Goal: Transaction & Acquisition: Purchase product/service

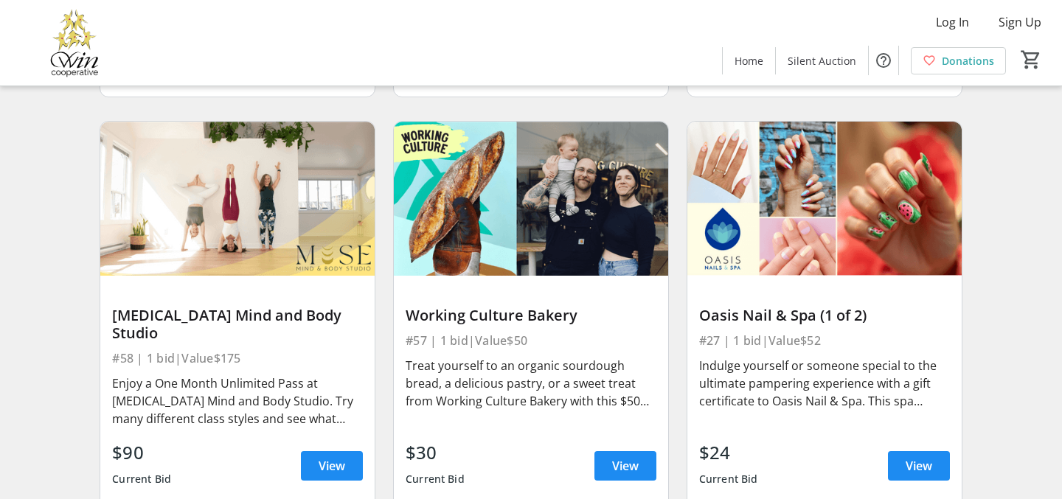
scroll to position [510, 0]
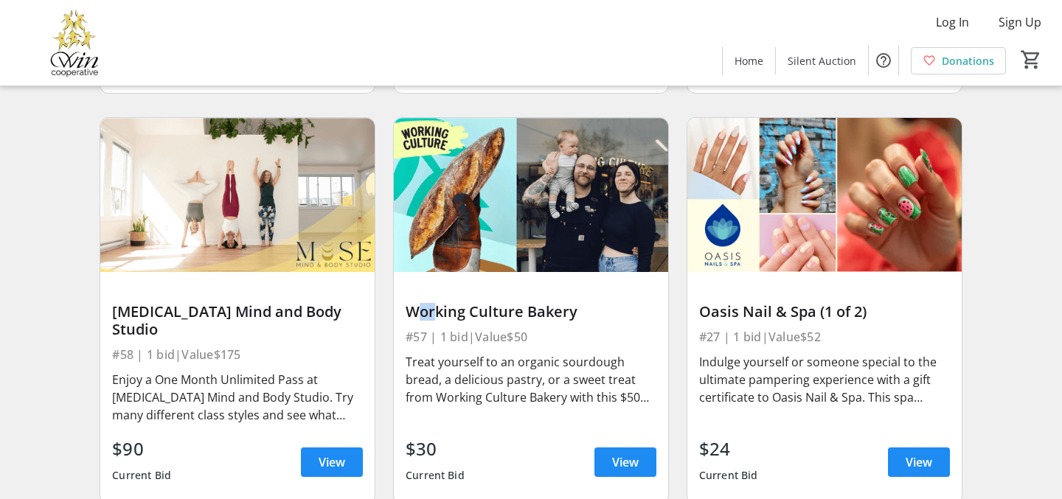
drag, startPoint x: 406, startPoint y: 313, endPoint x: 430, endPoint y: 315, distance: 23.6
click at [430, 315] on div "Working Culture Bakery" at bounding box center [531, 312] width 251 height 18
click at [409, 313] on div "Working Culture Bakery" at bounding box center [531, 312] width 251 height 18
drag, startPoint x: 409, startPoint y: 312, endPoint x: 590, endPoint y: 310, distance: 181.4
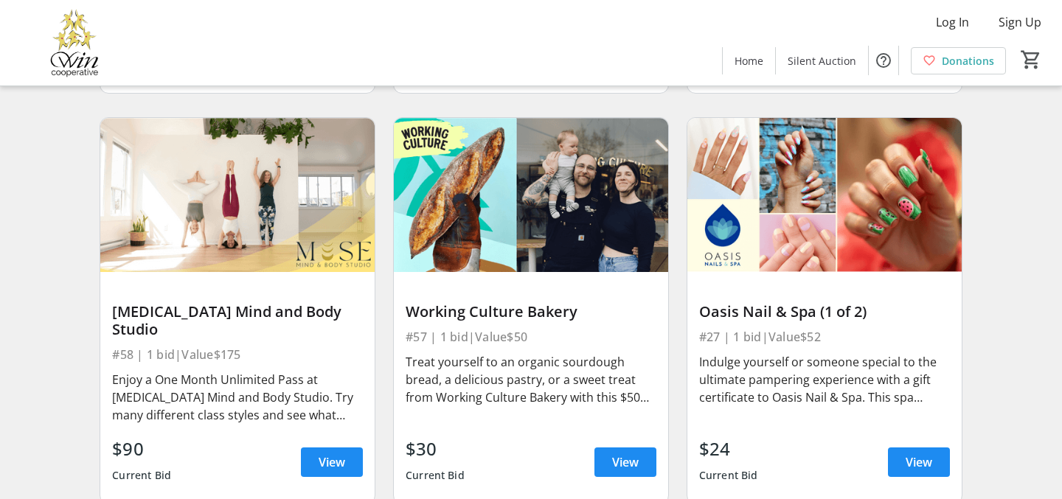
click at [590, 310] on div "Working Culture Bakery" at bounding box center [531, 312] width 251 height 18
copy div "Working Culture Bakery"
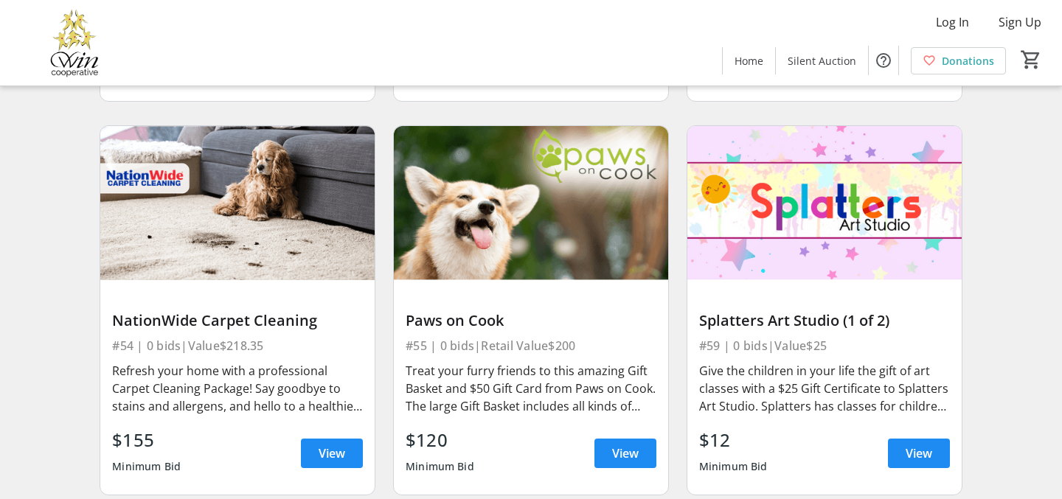
scroll to position [8102, 0]
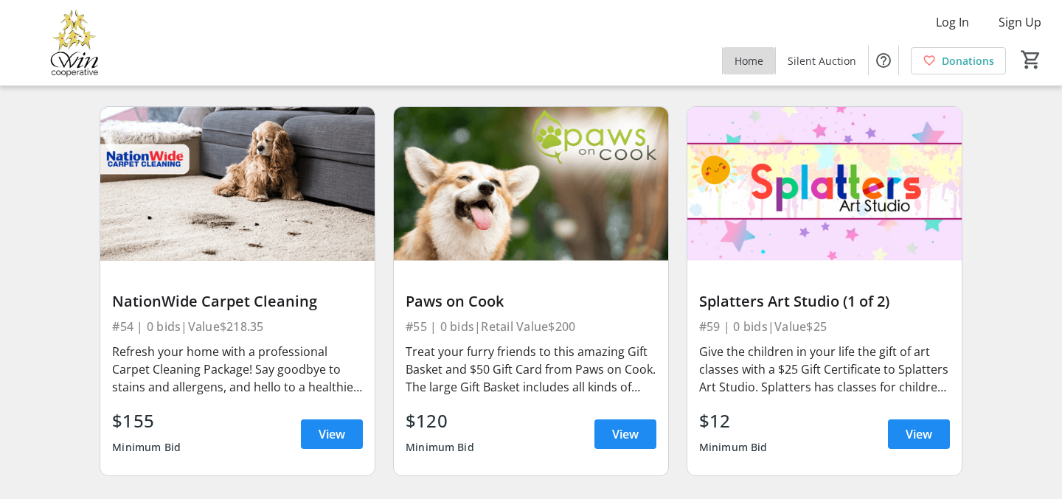
click at [748, 60] on span "Home" at bounding box center [748, 60] width 29 height 15
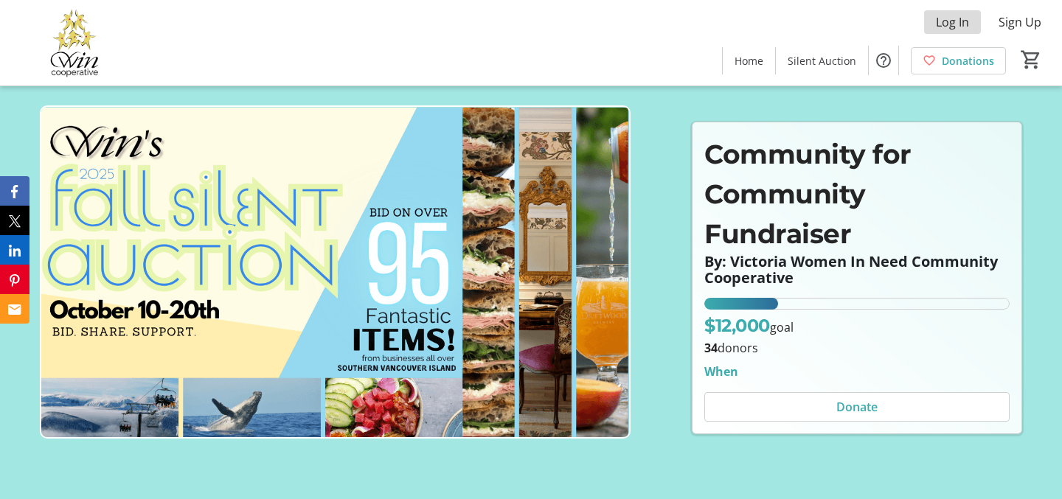
click at [954, 21] on span "Log In" at bounding box center [952, 22] width 33 height 18
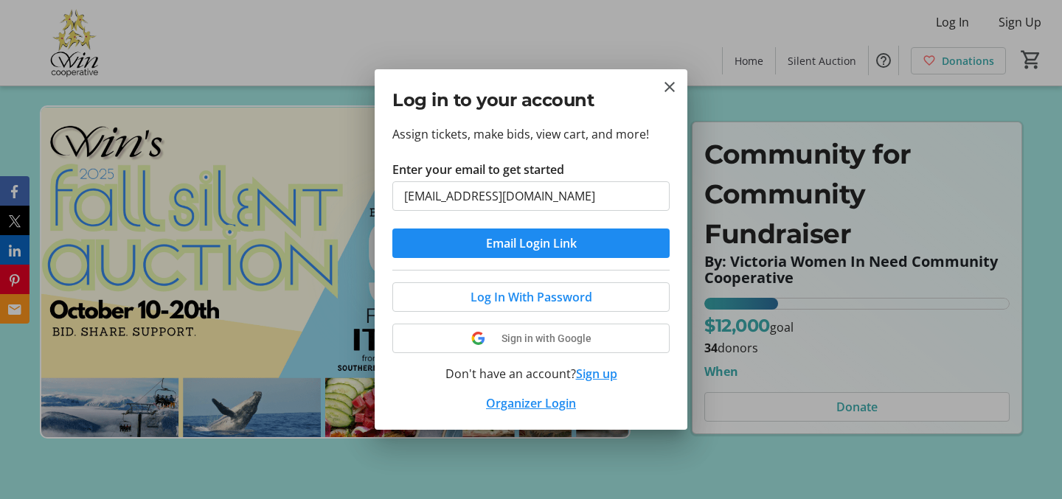
type input "[EMAIL_ADDRESS][DOMAIN_NAME]"
click at [531, 243] on button "Email Login Link" at bounding box center [530, 243] width 277 height 29
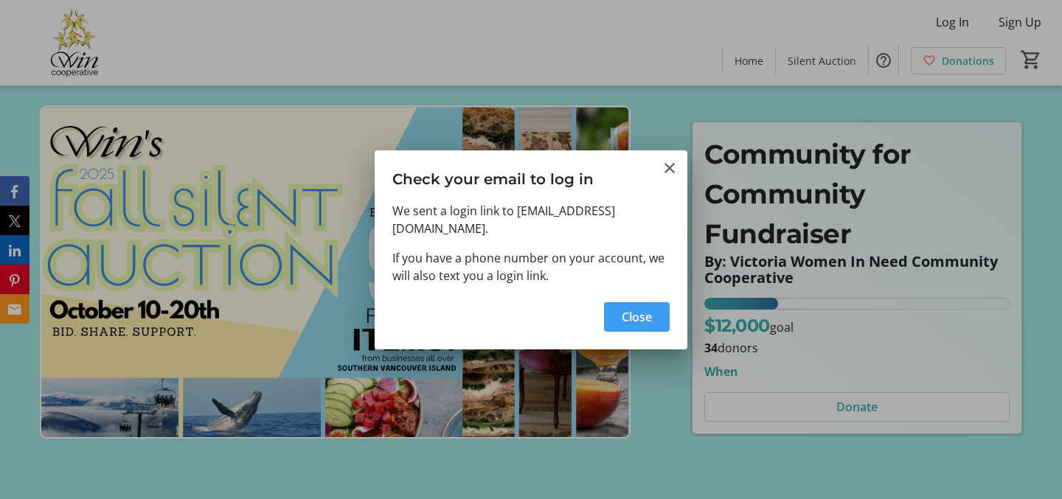
click at [643, 308] on span "Close" at bounding box center [637, 317] width 30 height 18
